Goal: Information Seeking & Learning: Learn about a topic

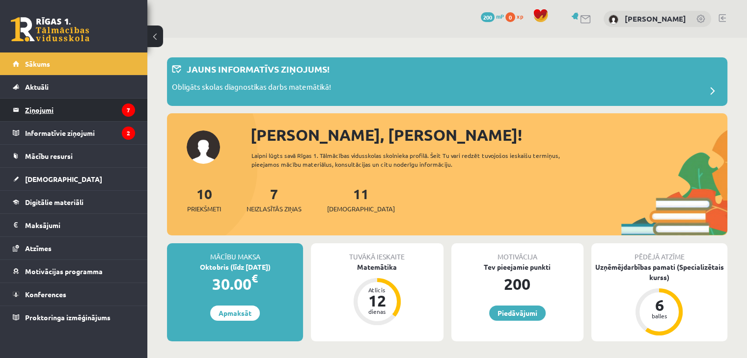
click at [34, 111] on legend "Ziņojumi 7" at bounding box center [80, 110] width 110 height 23
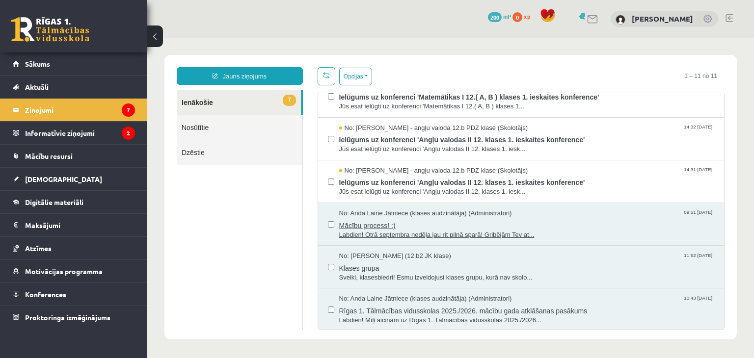
click at [516, 231] on span "Labdien! Otrā septembra nedēļa jau rit pilnā sparā! Gribējām Tev at..." at bounding box center [526, 235] width 375 height 9
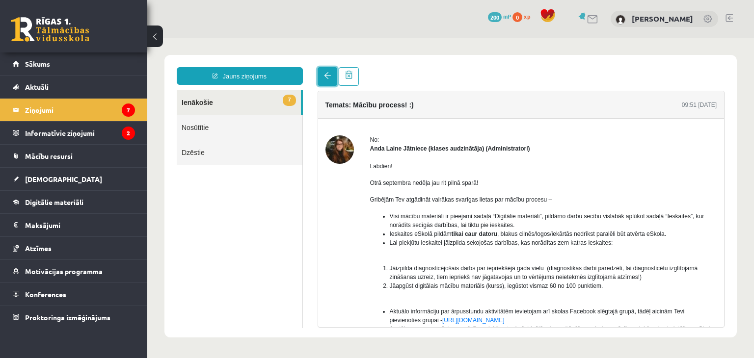
click at [329, 75] on span at bounding box center [327, 75] width 7 height 7
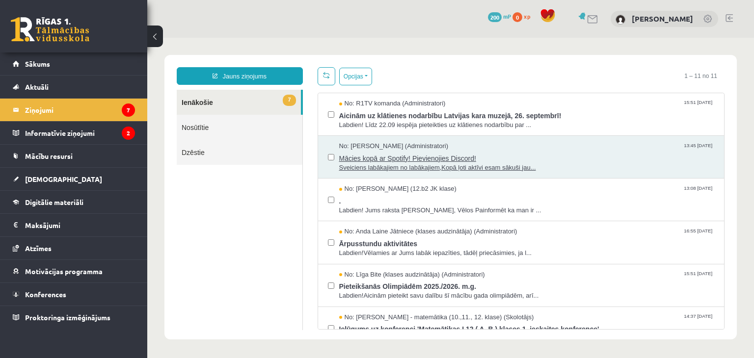
click at [453, 152] on span "Mācies kopā ar Spotify! Pievienojies Discord!" at bounding box center [526, 157] width 375 height 12
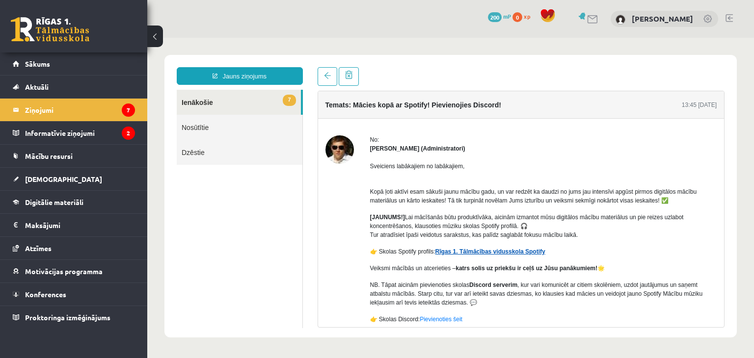
click at [489, 251] on link "Rīgas 1. Tālmācības vidusskola Spotify" at bounding box center [490, 251] width 110 height 7
click at [76, 136] on legend "Informatīvie ziņojumi 2" at bounding box center [80, 133] width 110 height 23
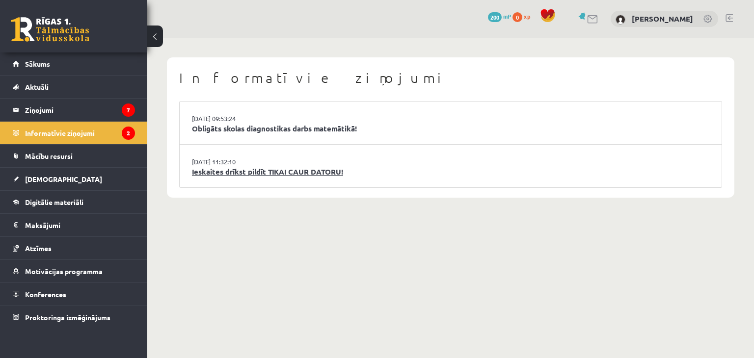
click at [195, 173] on link "Ieskaites drīkst pildīt TIKAI CAUR DATORU!" at bounding box center [450, 171] width 517 height 11
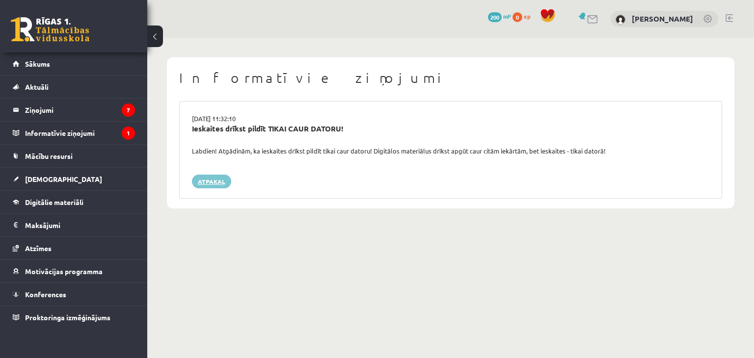
click at [215, 181] on link "Atpakaļ" at bounding box center [211, 182] width 39 height 14
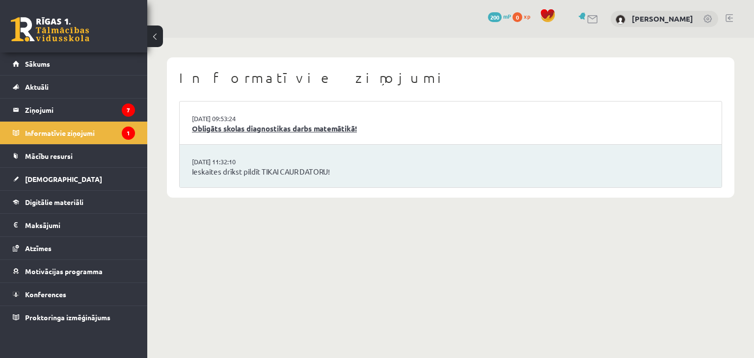
click at [225, 132] on link "Obligāts skolas diagnostikas darbs matemātikā!" at bounding box center [450, 128] width 517 height 11
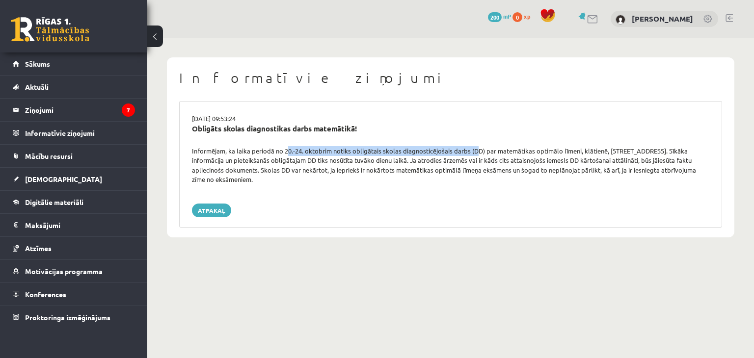
drag, startPoint x: 283, startPoint y: 150, endPoint x: 473, endPoint y: 152, distance: 189.5
click at [473, 152] on div "Informējam, ka laika periodā no 20.-24. oktobrim notiks obligātais skolas diagn…" at bounding box center [451, 165] width 532 height 38
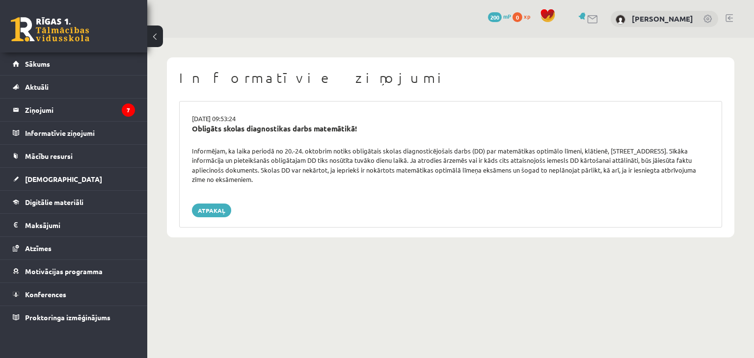
click at [442, 205] on div "Atpakaļ" at bounding box center [450, 211] width 517 height 14
click at [221, 208] on link "Atpakaļ" at bounding box center [211, 211] width 39 height 14
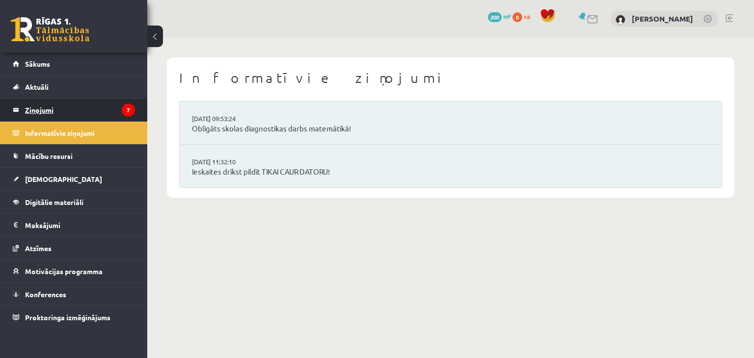
click at [79, 110] on legend "Ziņojumi 7" at bounding box center [80, 110] width 110 height 23
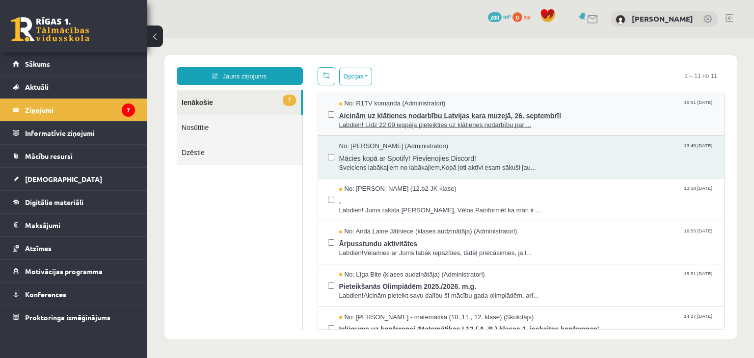
click at [353, 121] on span "Labdien! Līdz 22.09 iespēja pieteikties uz klātienes nodarbību par ..." at bounding box center [526, 125] width 375 height 9
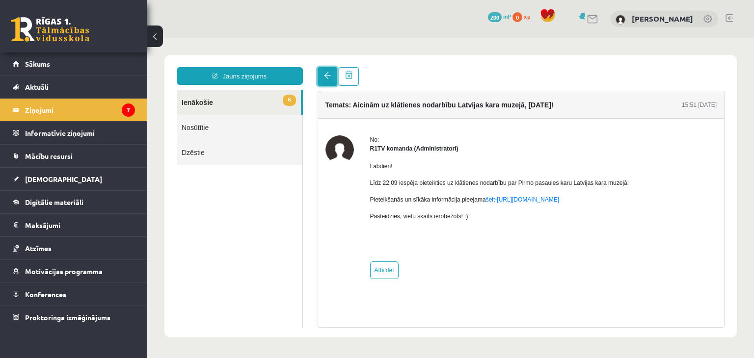
click at [325, 76] on span at bounding box center [327, 75] width 7 height 7
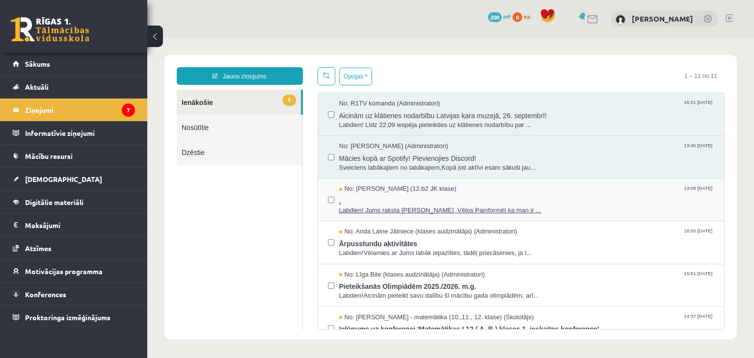
click at [358, 191] on span "No: Leons Laikovskis (12.b2 JK klase)" at bounding box center [397, 189] width 117 height 9
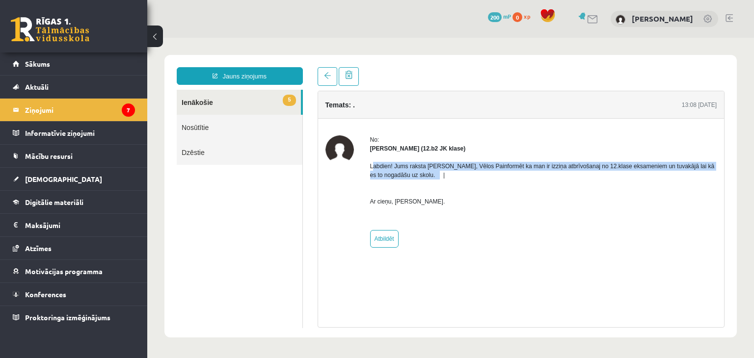
drag, startPoint x: 371, startPoint y: 167, endPoint x: 418, endPoint y: 170, distance: 47.2
click at [418, 170] on p "Labdien! Jums raksta Leons Laikovskis, Vēlos Painformēt ka man ir izziņa atbrīv…" at bounding box center [543, 184] width 347 height 44
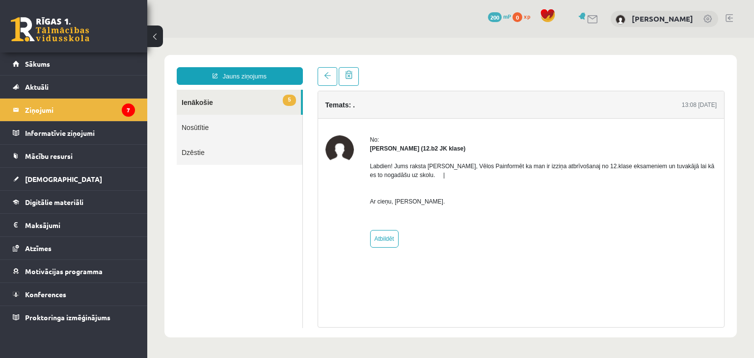
click at [454, 175] on p "Labdien! Jums raksta Leons Laikovskis, Vēlos Painformēt ka man ir izziņa atbrīv…" at bounding box center [543, 184] width 347 height 44
click at [385, 173] on p "Labdien! Jums raksta Leons Laikovskis, Vēlos Painformēt ka man ir izziņa atbrīv…" at bounding box center [543, 184] width 347 height 44
click at [413, 258] on div "No: Leons Laikovskis (12.b2 JK klase) Labdien! Jums raksta Leons Laikovskis, Vē…" at bounding box center [521, 192] width 406 height 146
click at [324, 81] on link at bounding box center [328, 76] width 20 height 19
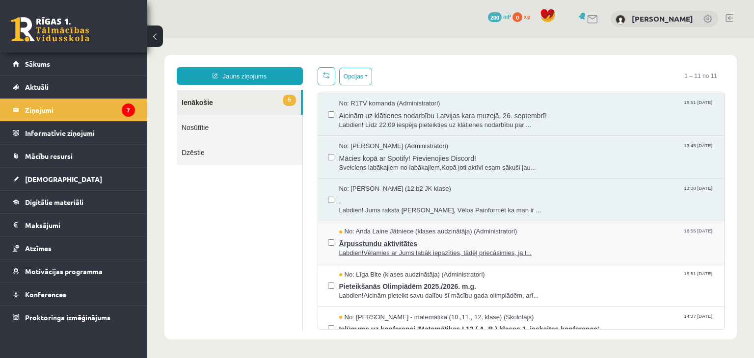
click at [383, 243] on span "Ārpusstundu aktivitātes" at bounding box center [526, 243] width 375 height 12
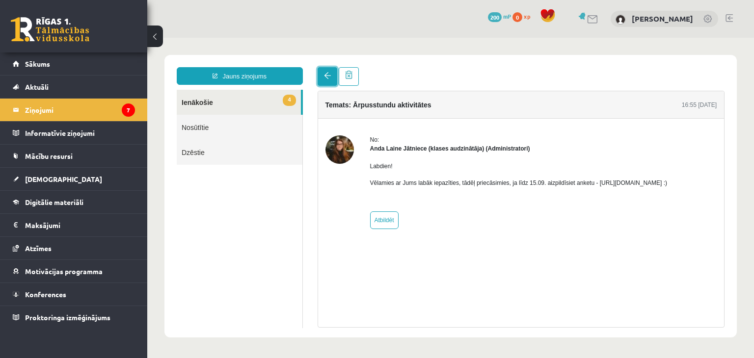
click at [318, 85] on link at bounding box center [328, 76] width 20 height 19
click at [319, 79] on link at bounding box center [328, 76] width 20 height 19
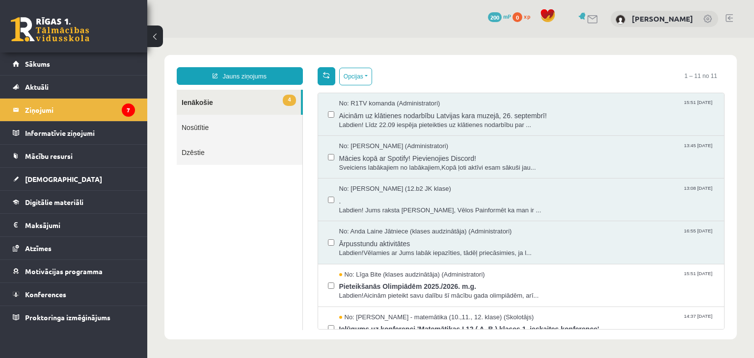
click at [328, 71] on link at bounding box center [327, 76] width 18 height 18
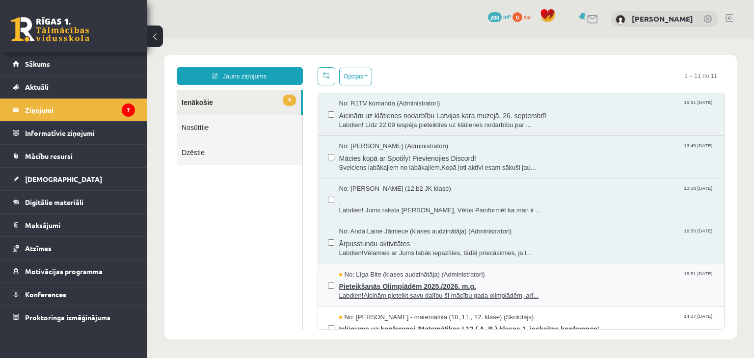
click at [379, 287] on span "Pieteikšanās Olimpiādēm 2025./2026. m.g." at bounding box center [526, 285] width 375 height 12
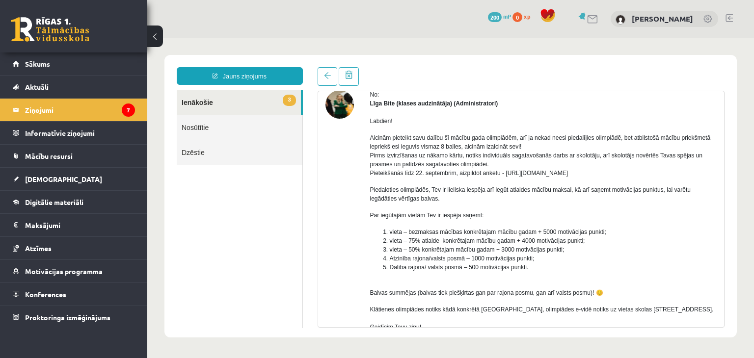
scroll to position [46, 0]
drag, startPoint x: 383, startPoint y: 228, endPoint x: 611, endPoint y: 233, distance: 227.8
click at [611, 233] on li "vieta – bezmaksas mācības konkrētajam mācību gadam + 5000 motivācijas punkti;" at bounding box center [553, 231] width 327 height 9
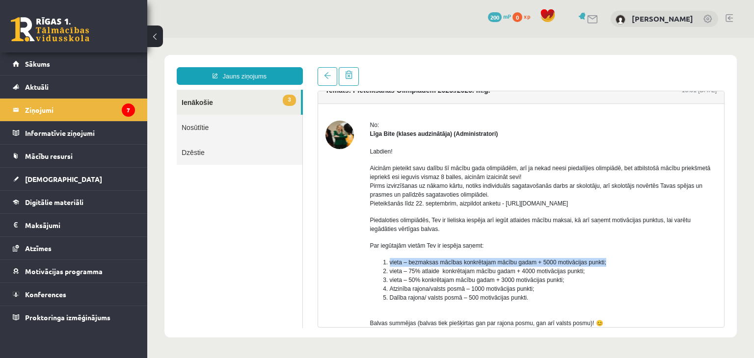
scroll to position [0, 0]
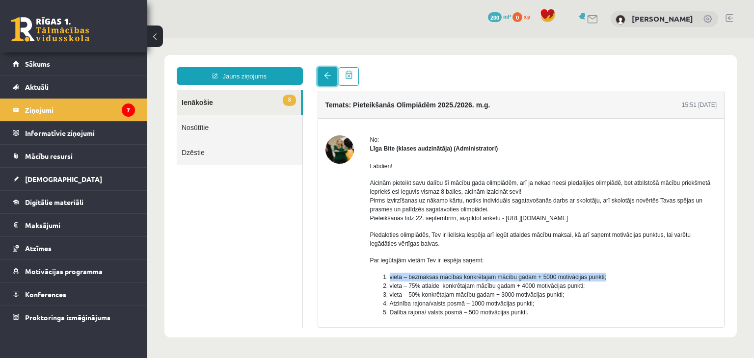
click at [322, 75] on link at bounding box center [328, 76] width 20 height 19
click at [328, 77] on span at bounding box center [327, 75] width 7 height 7
click at [327, 79] on span at bounding box center [327, 75] width 7 height 7
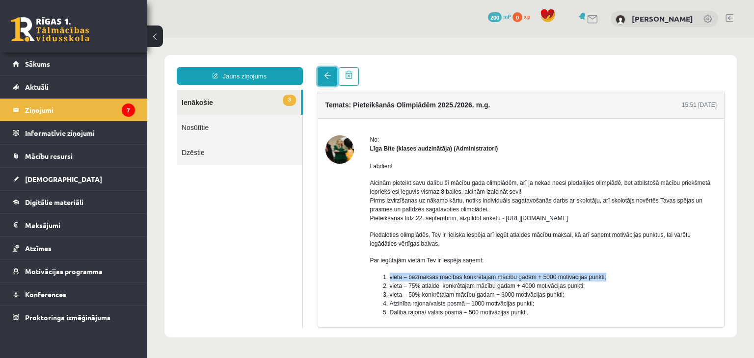
click at [327, 79] on span at bounding box center [327, 75] width 7 height 7
click at [207, 100] on link "3 Ienākošie" at bounding box center [239, 102] width 124 height 25
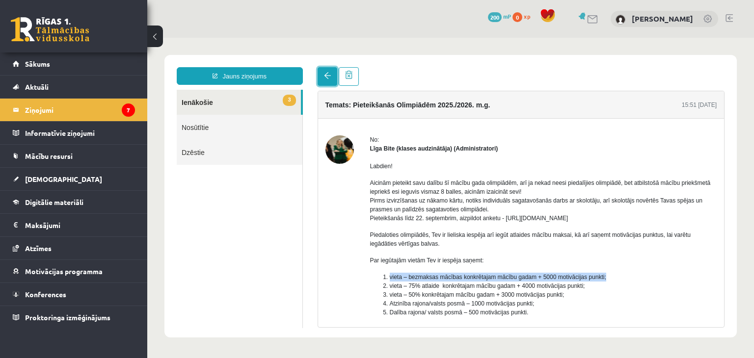
click at [321, 82] on link at bounding box center [328, 76] width 20 height 19
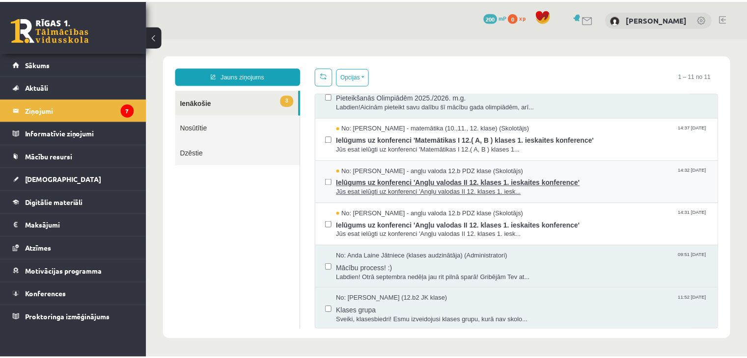
scroll to position [190, 0]
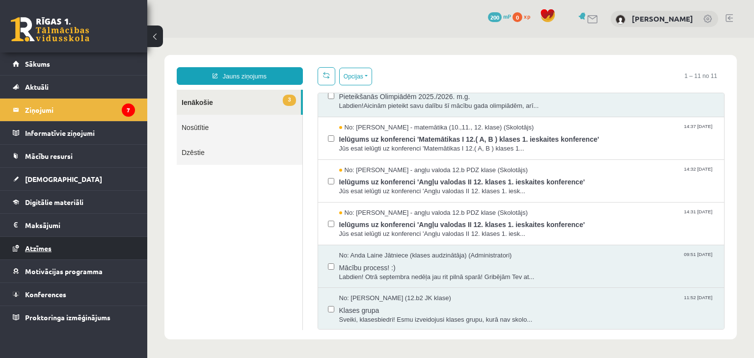
click at [39, 249] on span "Atzīmes" at bounding box center [38, 248] width 27 height 9
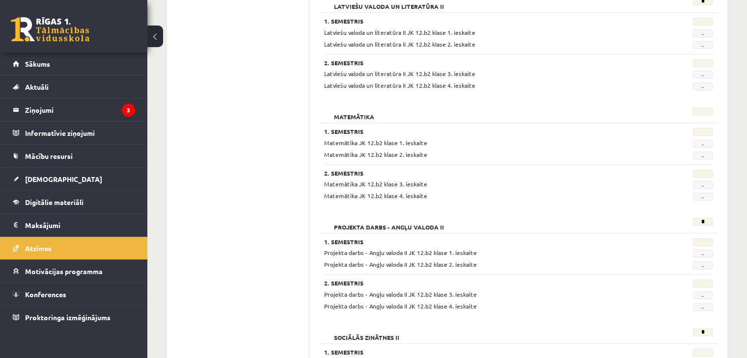
scroll to position [496, 0]
click at [37, 179] on span "[DEMOGRAPHIC_DATA]" at bounding box center [63, 179] width 77 height 9
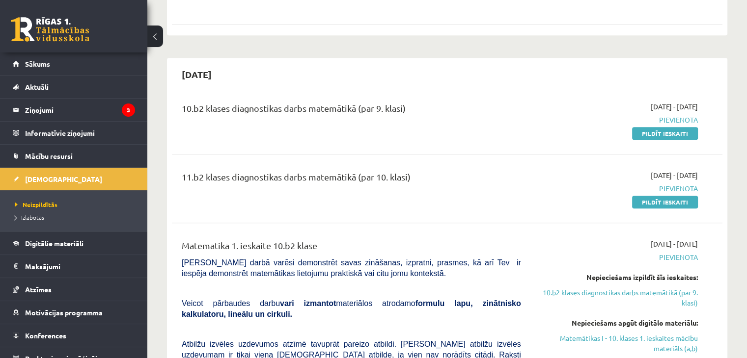
click at [37, 36] on link at bounding box center [50, 29] width 79 height 25
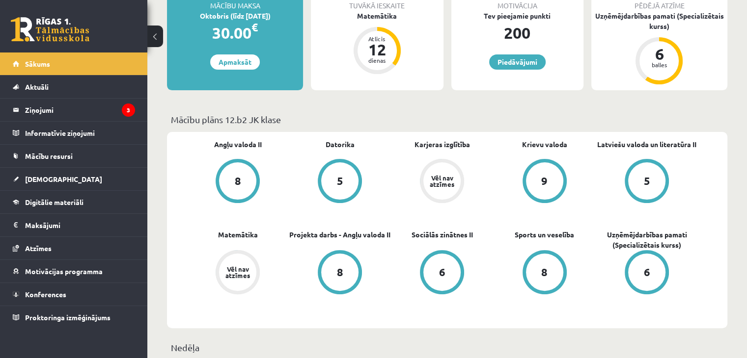
scroll to position [196, 0]
click at [59, 156] on span "Mācību resursi" at bounding box center [49, 156] width 48 height 9
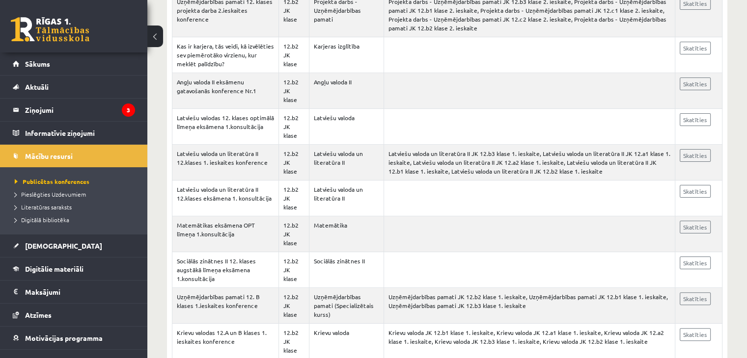
scroll to position [3921, 0]
click at [685, 292] on link "Skatīties" at bounding box center [694, 298] width 31 height 13
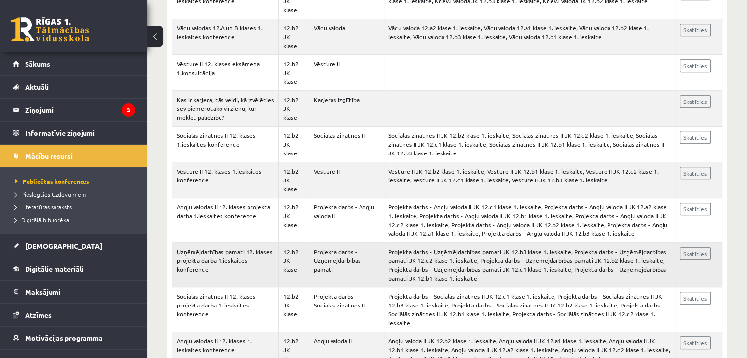
scroll to position [4261, 0]
click at [465, 243] on td "Projekta darbs - Uzņēmējdarbības pamati JK 12.b3 klase 1. ieskaite, Projekta da…" at bounding box center [528, 265] width 291 height 45
click at [704, 248] on link "Skatīties" at bounding box center [694, 254] width 31 height 13
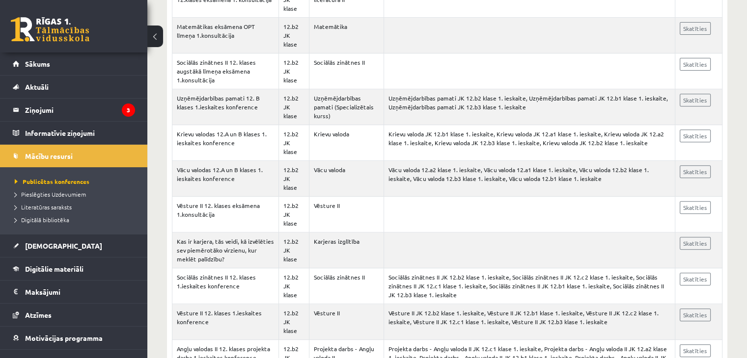
scroll to position [4119, 0]
drag, startPoint x: 312, startPoint y: 59, endPoint x: 332, endPoint y: 69, distance: 22.6
click at [332, 90] on td "Uzņēmējdarbības pamati (Specializētais kurss)" at bounding box center [346, 108] width 75 height 36
copy td "Uzņēmējdarbības pamati"
